Goal: Task Accomplishment & Management: Manage account settings

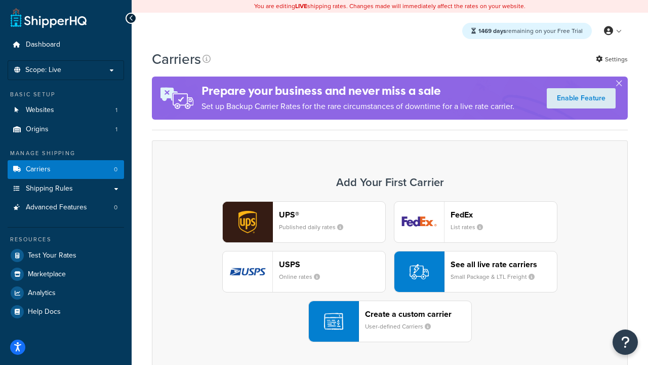
click at [390, 271] on div "UPS® Published daily rates FedEx List rates USPS Online rates See all live rate…" at bounding box center [390, 271] width 455 height 141
click at [504, 214] on header "FedEx" at bounding box center [504, 215] width 106 height 10
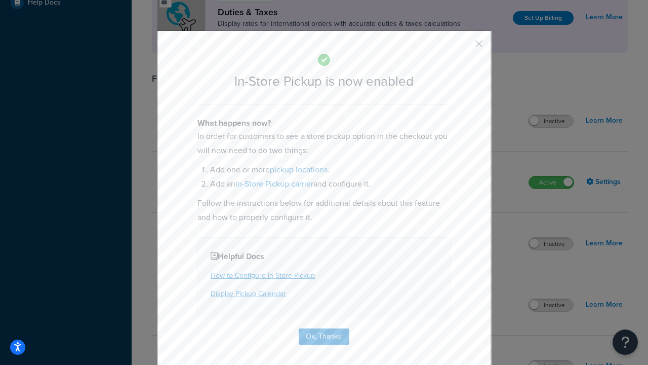
click at [464, 47] on button "button" at bounding box center [464, 47] width 3 height 3
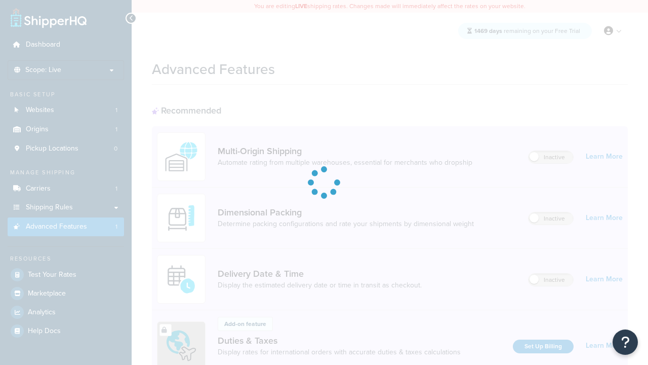
scroll to position [328, 0]
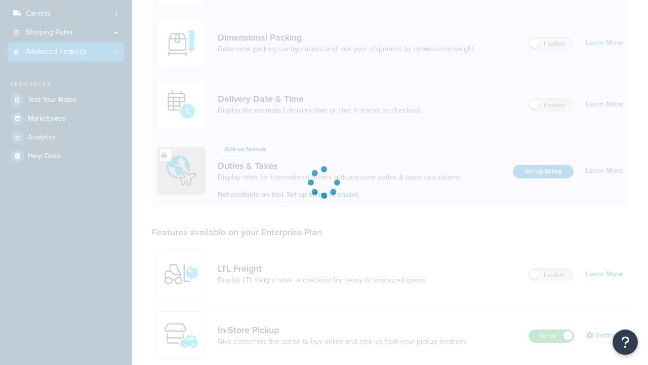
click at [552, 330] on label "Active" at bounding box center [551, 336] width 45 height 12
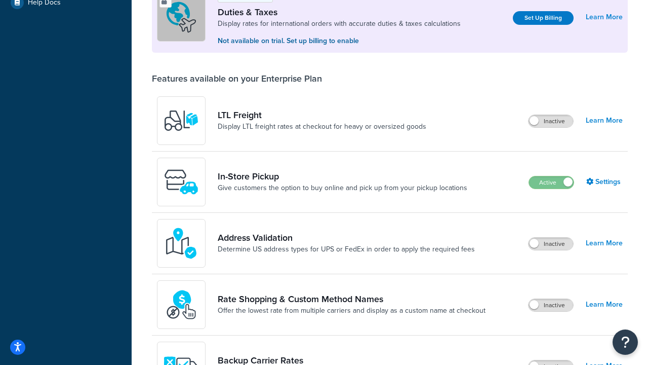
scroll to position [309, 0]
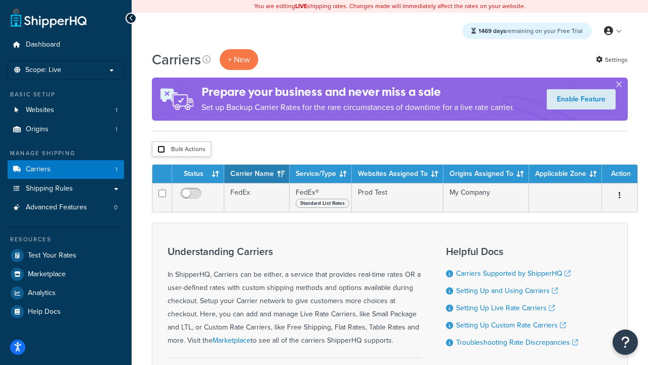
click at [161, 149] on input "checkbox" at bounding box center [162, 149] width 8 height 8
checkbox input "true"
click at [0, 0] on button "Delete" at bounding box center [0, 0] width 0 height 0
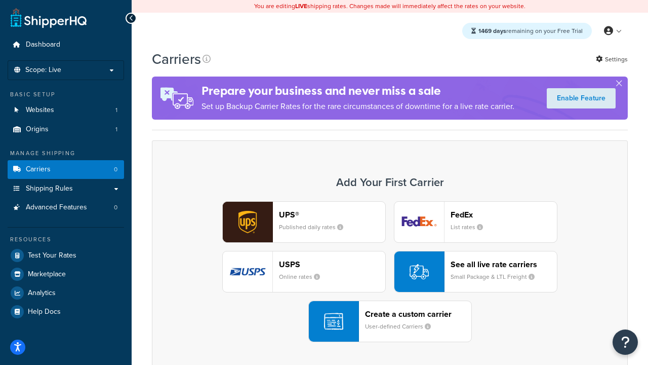
click at [390, 271] on div "UPS® Published daily rates FedEx List rates USPS Online rates See all live rate…" at bounding box center [390, 271] width 455 height 141
click at [504, 214] on header "FedEx" at bounding box center [504, 215] width 106 height 10
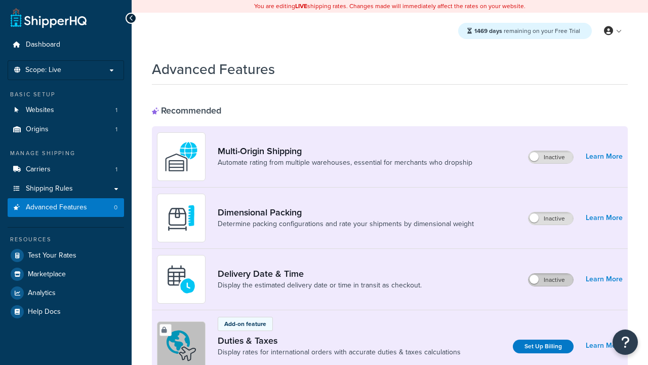
click at [551, 280] on label "Inactive" at bounding box center [551, 279] width 45 height 12
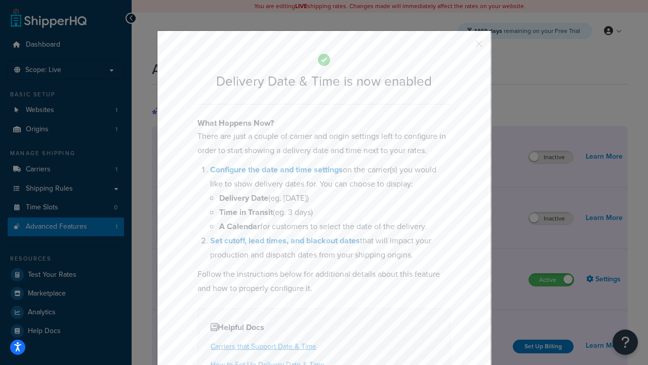
click at [464, 47] on button "button" at bounding box center [464, 47] width 3 height 3
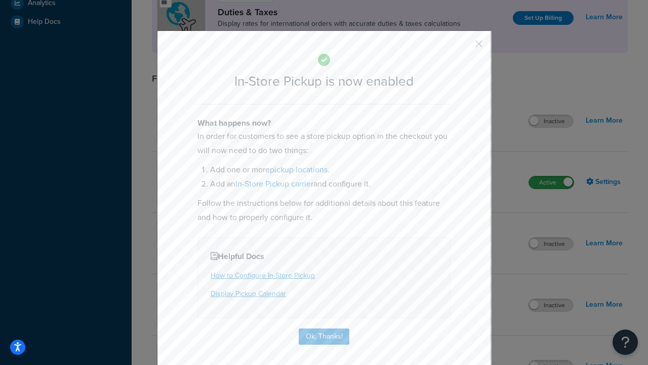
scroll to position [347, 0]
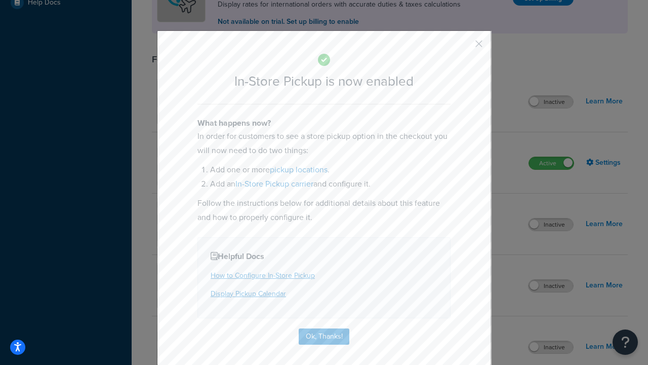
click at [464, 47] on button "button" at bounding box center [464, 47] width 3 height 3
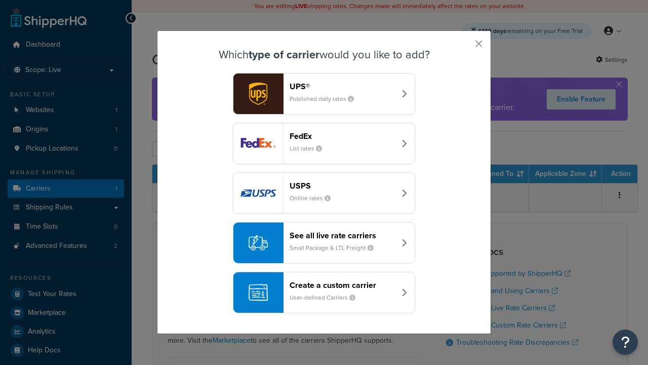
click at [324, 292] on div "Create a custom carrier User-defined Carriers" at bounding box center [343, 292] width 106 height 24
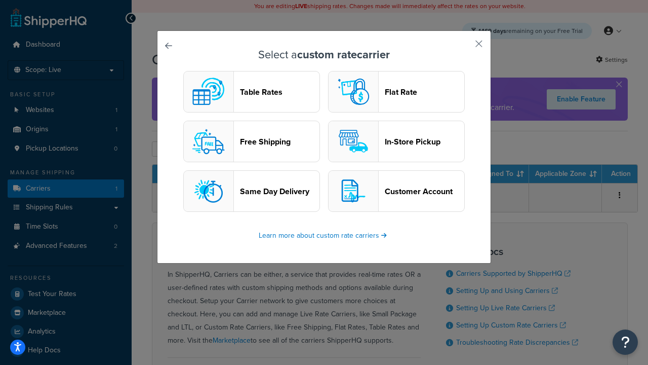
click at [397, 141] on header "In-Store Pickup" at bounding box center [425, 142] width 80 height 10
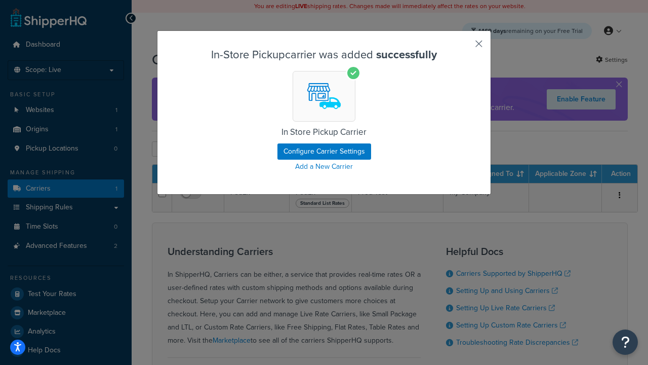
click at [464, 47] on button "button" at bounding box center [464, 47] width 3 height 3
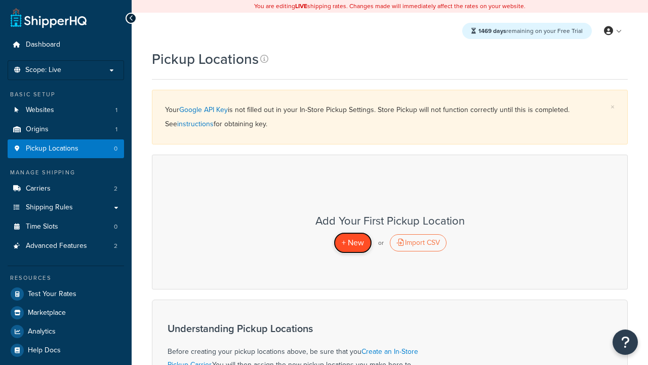
click at [352, 242] on span "+ New" at bounding box center [353, 243] width 22 height 12
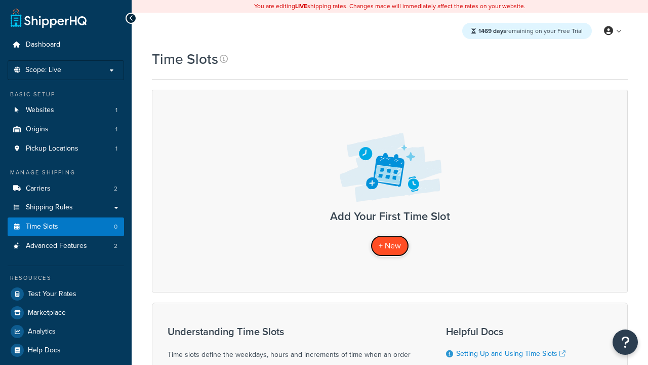
click at [390, 245] on span "+ New" at bounding box center [390, 246] width 22 height 12
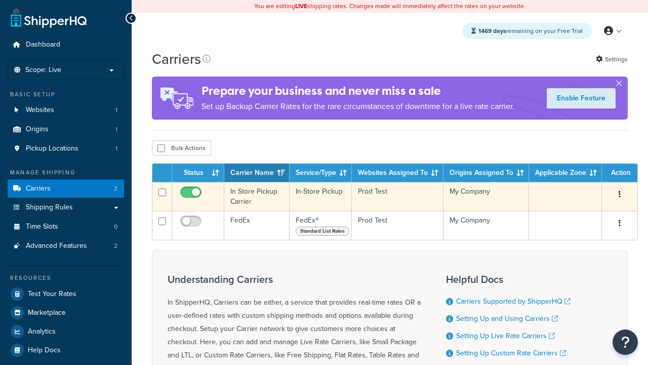
click at [620, 195] on icon "button" at bounding box center [620, 193] width 2 height 7
click at [0, 0] on link "Delete" at bounding box center [0, 0] width 0 height 0
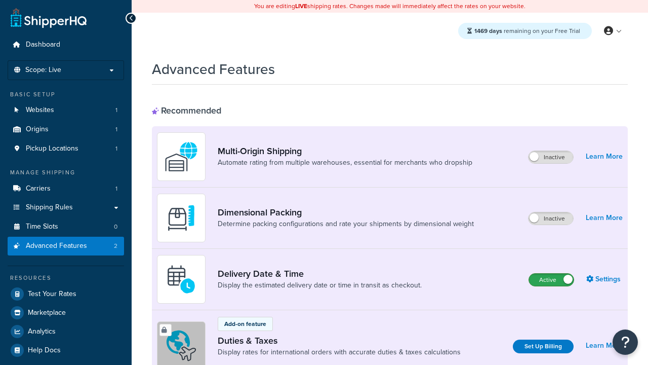
click at [552, 280] on label "Active" at bounding box center [551, 279] width 45 height 12
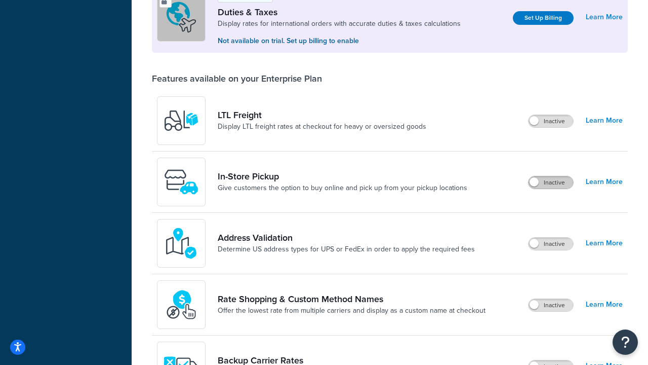
scroll to position [309, 0]
